Goal: Find specific page/section: Locate a particular part of the current website

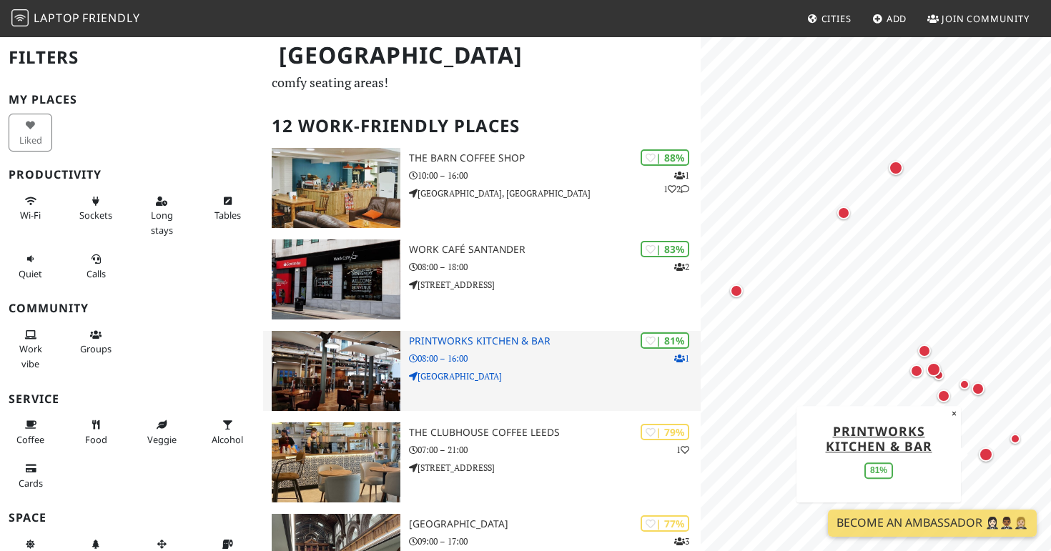
scroll to position [66, 0]
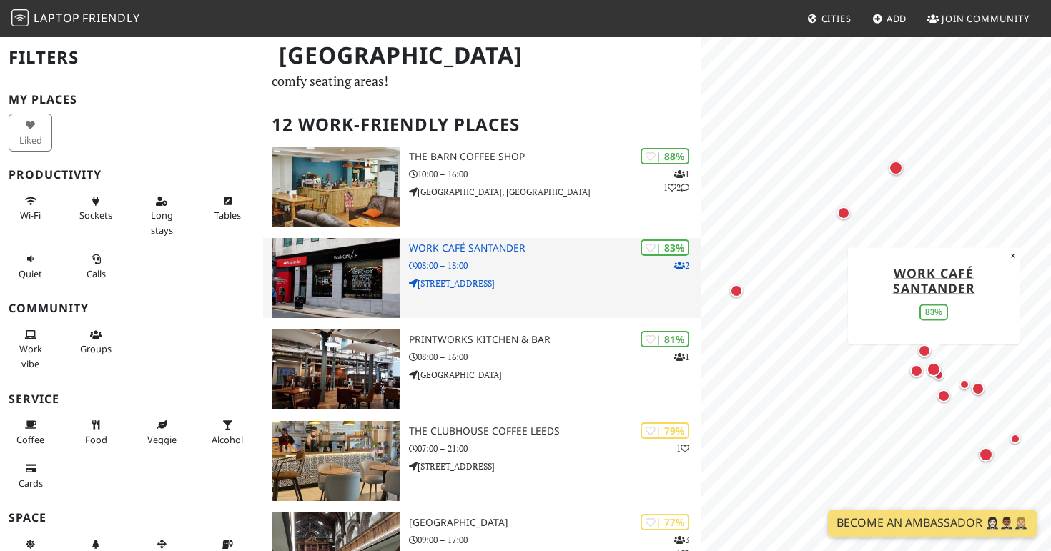
click at [540, 262] on p "08:00 – 18:00" at bounding box center [555, 266] width 292 height 14
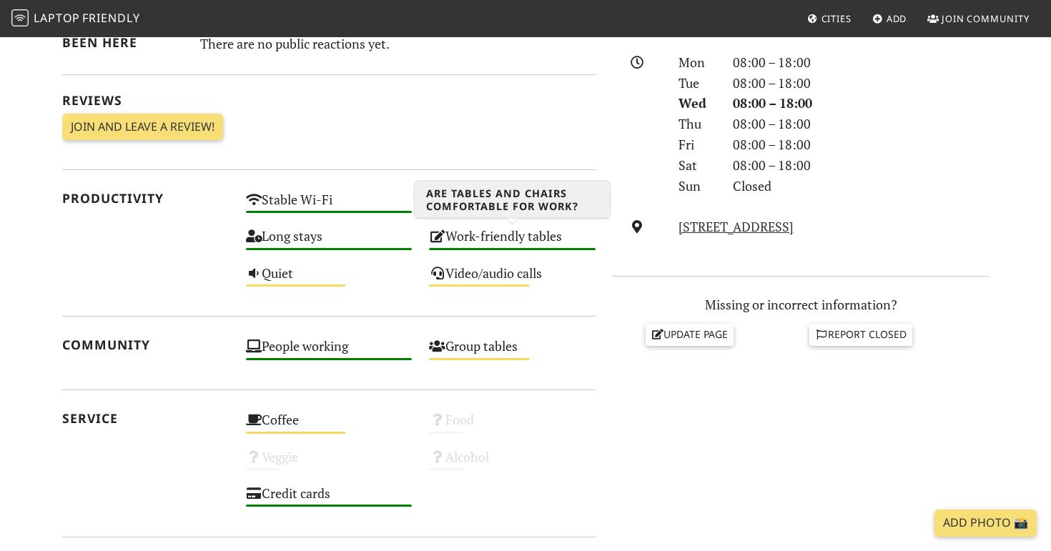
scroll to position [404, 0]
